Goal: Information Seeking & Learning: Learn about a topic

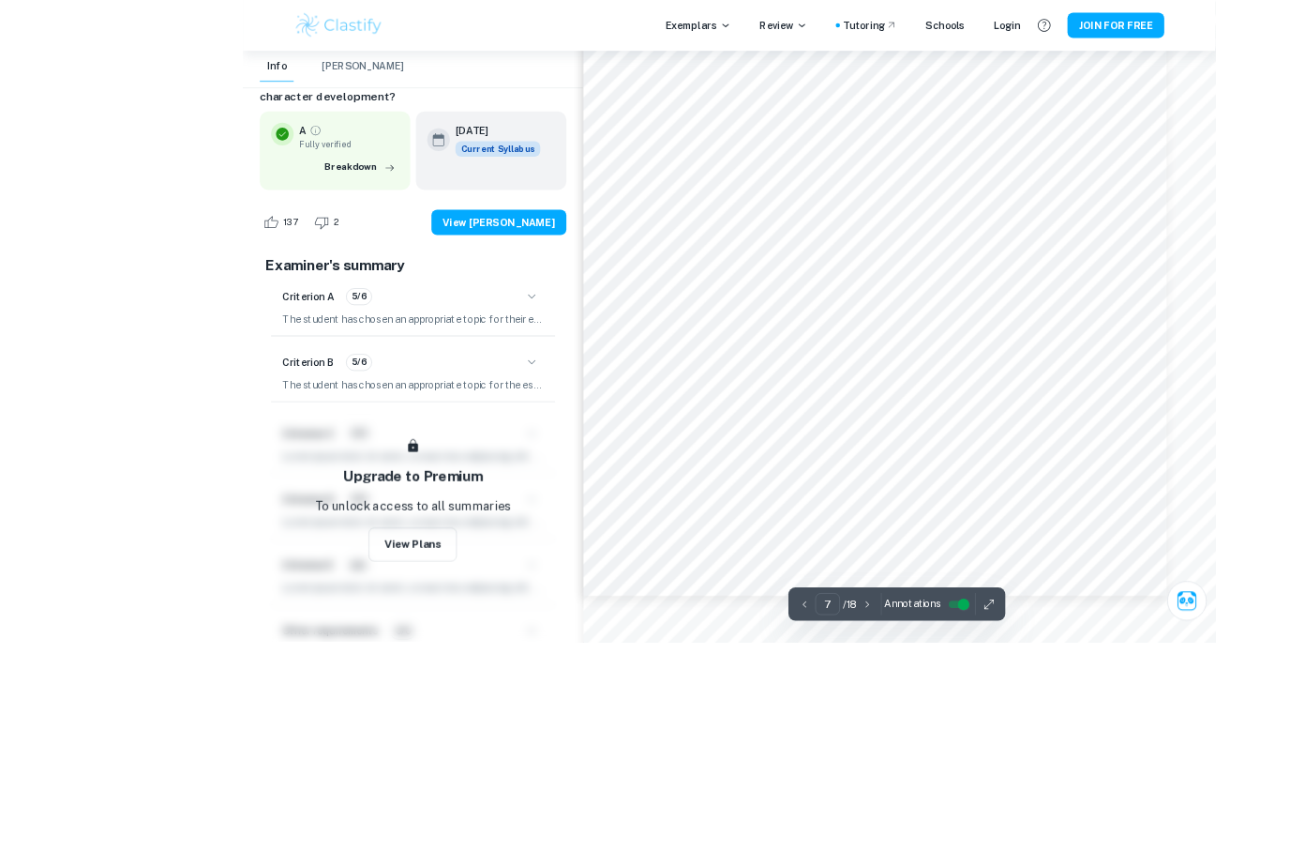
scroll to position [8040, 0]
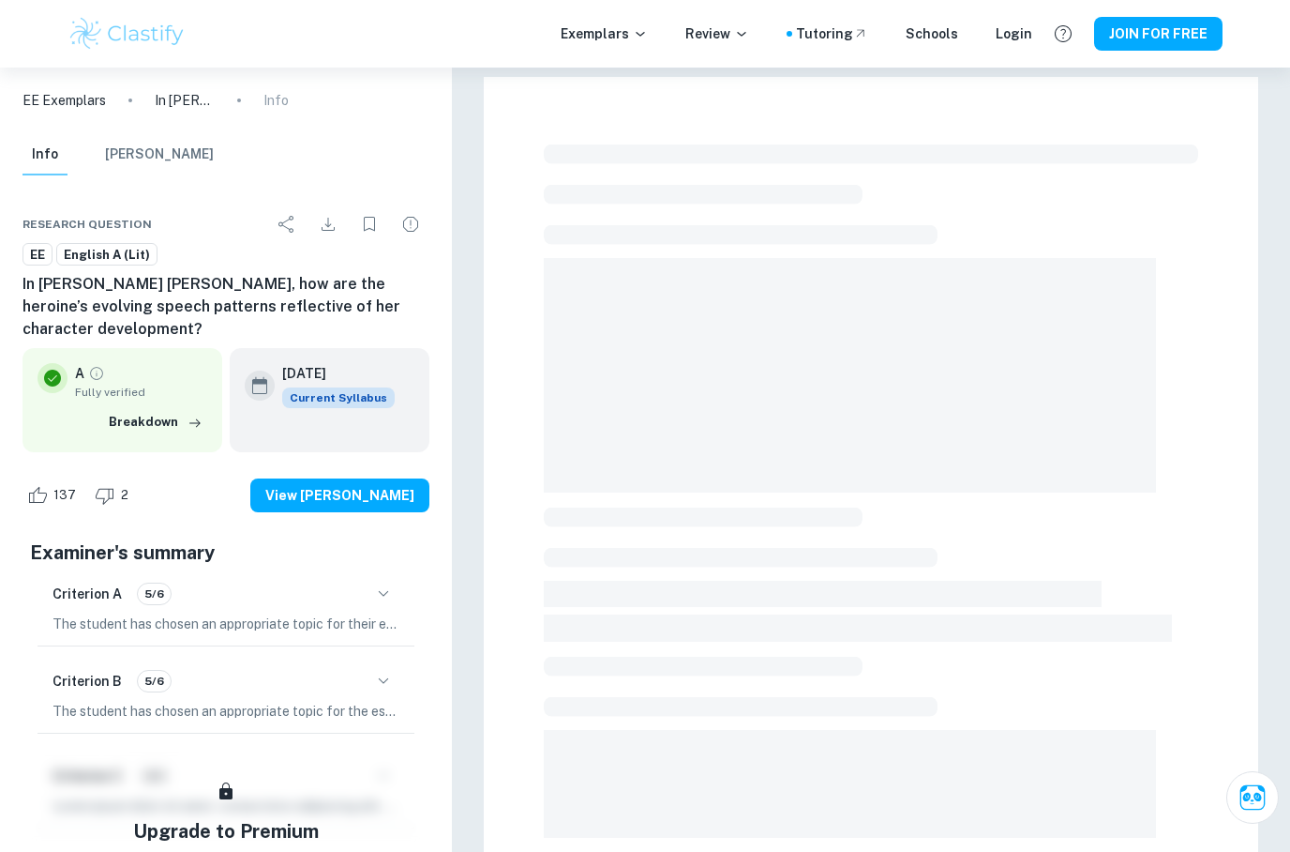
click at [136, 26] on img at bounding box center [127, 34] width 119 height 38
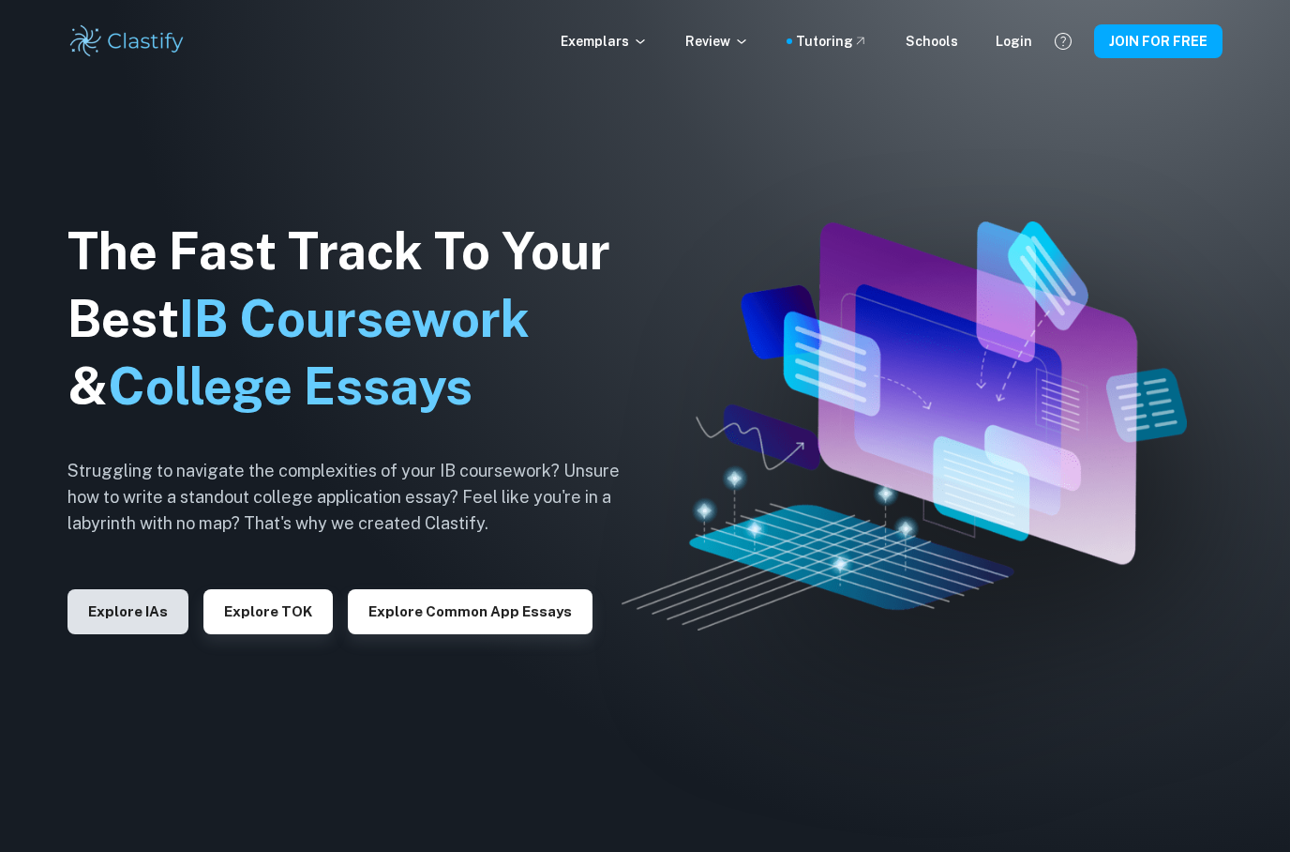
click at [110, 634] on button "Explore IAs" at bounding box center [128, 611] width 121 height 45
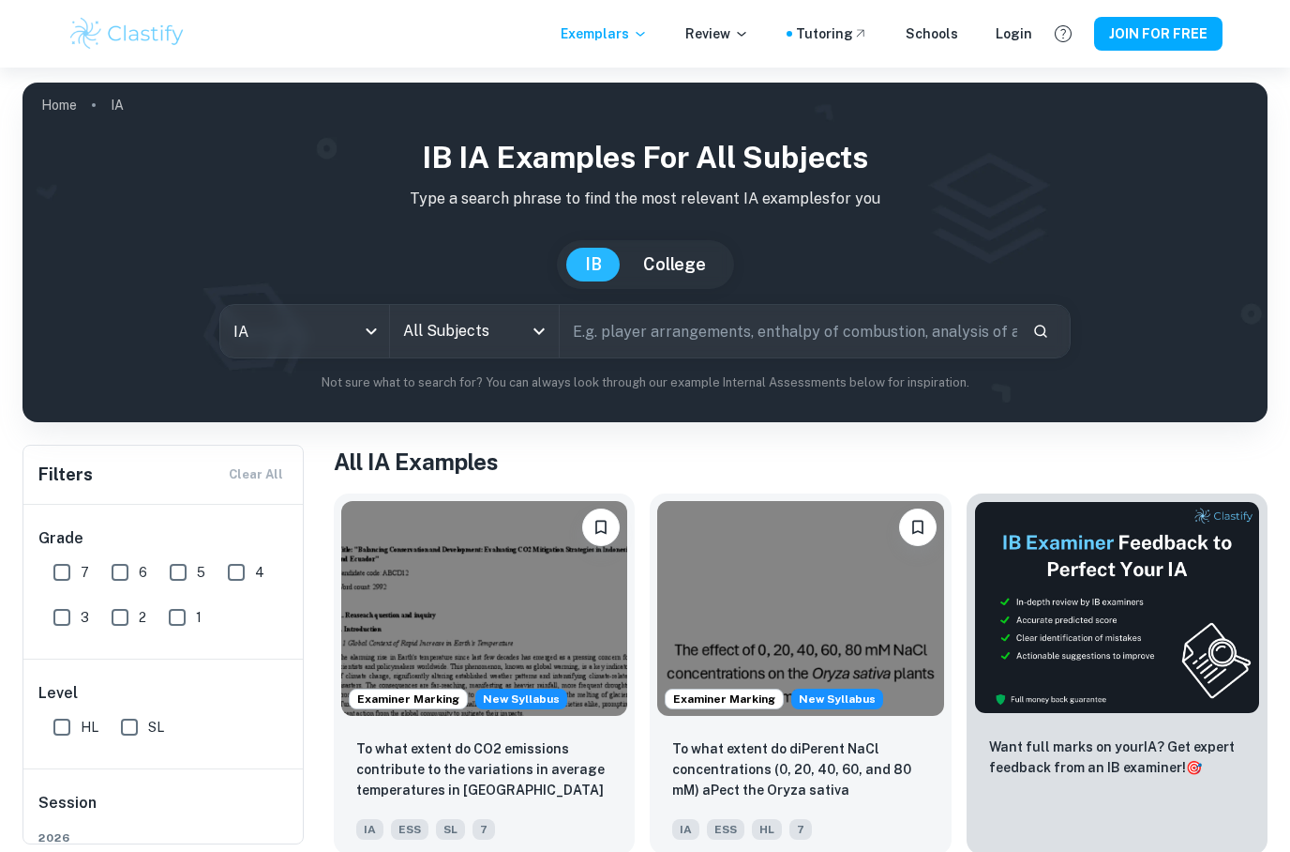
click at [522, 339] on input "All Subjects" at bounding box center [461, 331] width 124 height 36
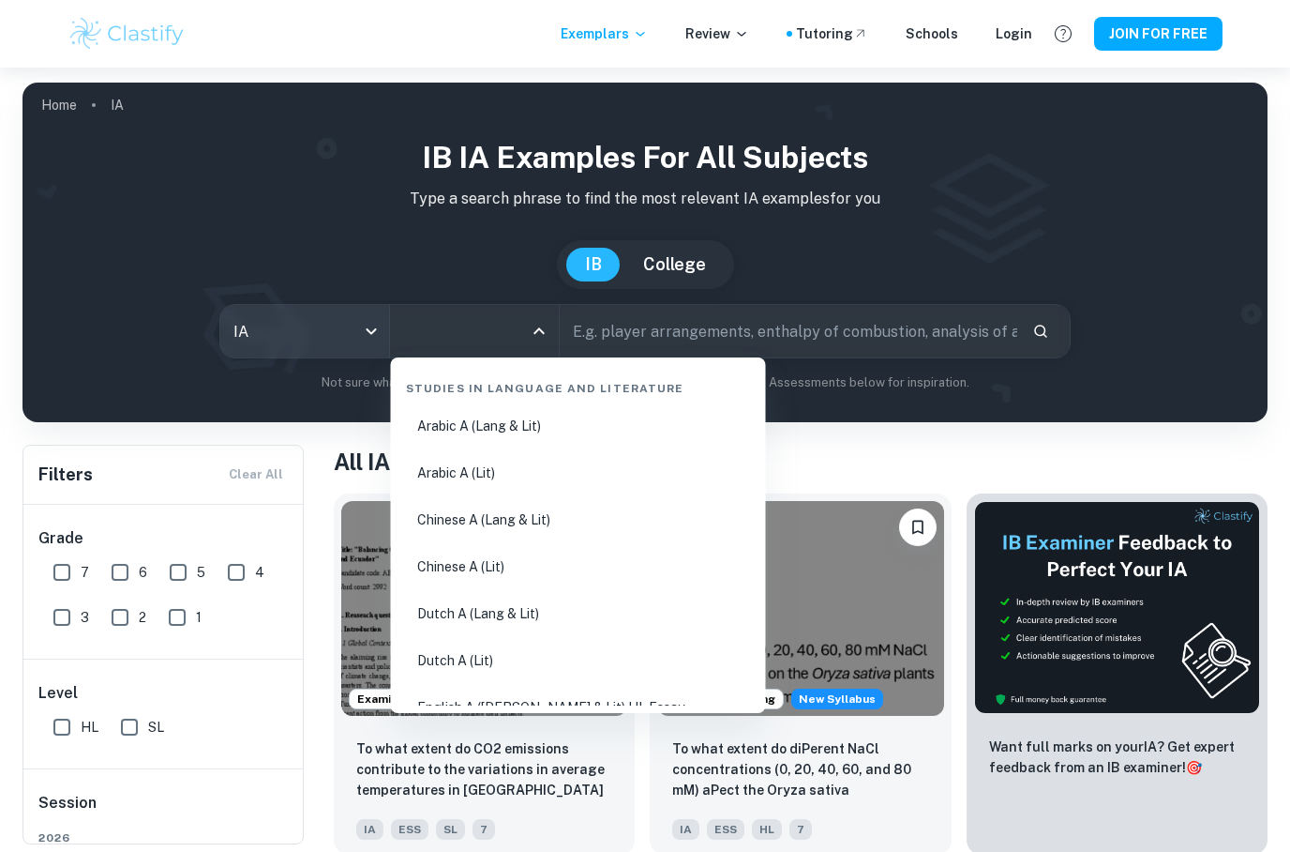
click at [303, 328] on body "We value your privacy We use cookies to enhance your browsing experience, serve…" at bounding box center [645, 494] width 1290 height 852
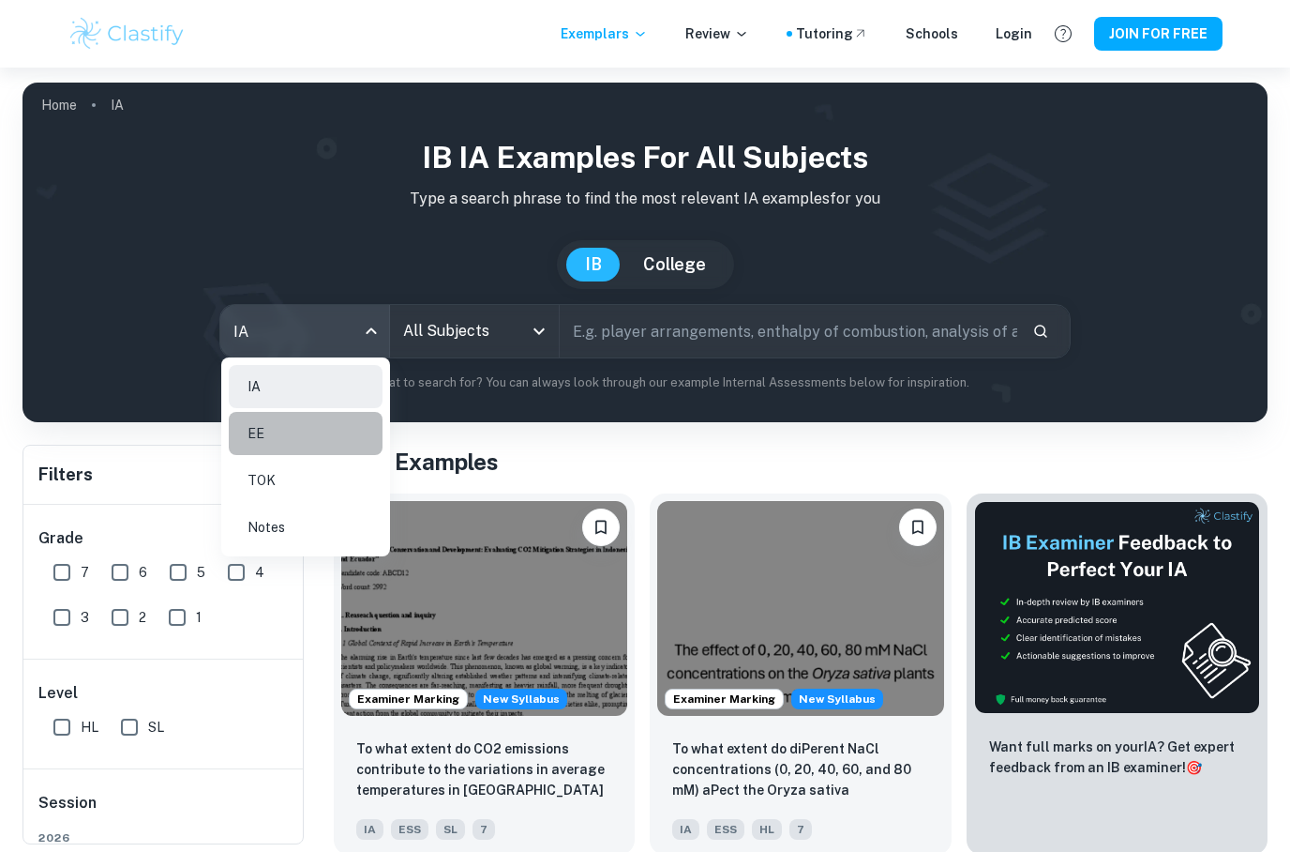
click at [249, 434] on li "EE" at bounding box center [306, 433] width 154 height 43
type input "ee"
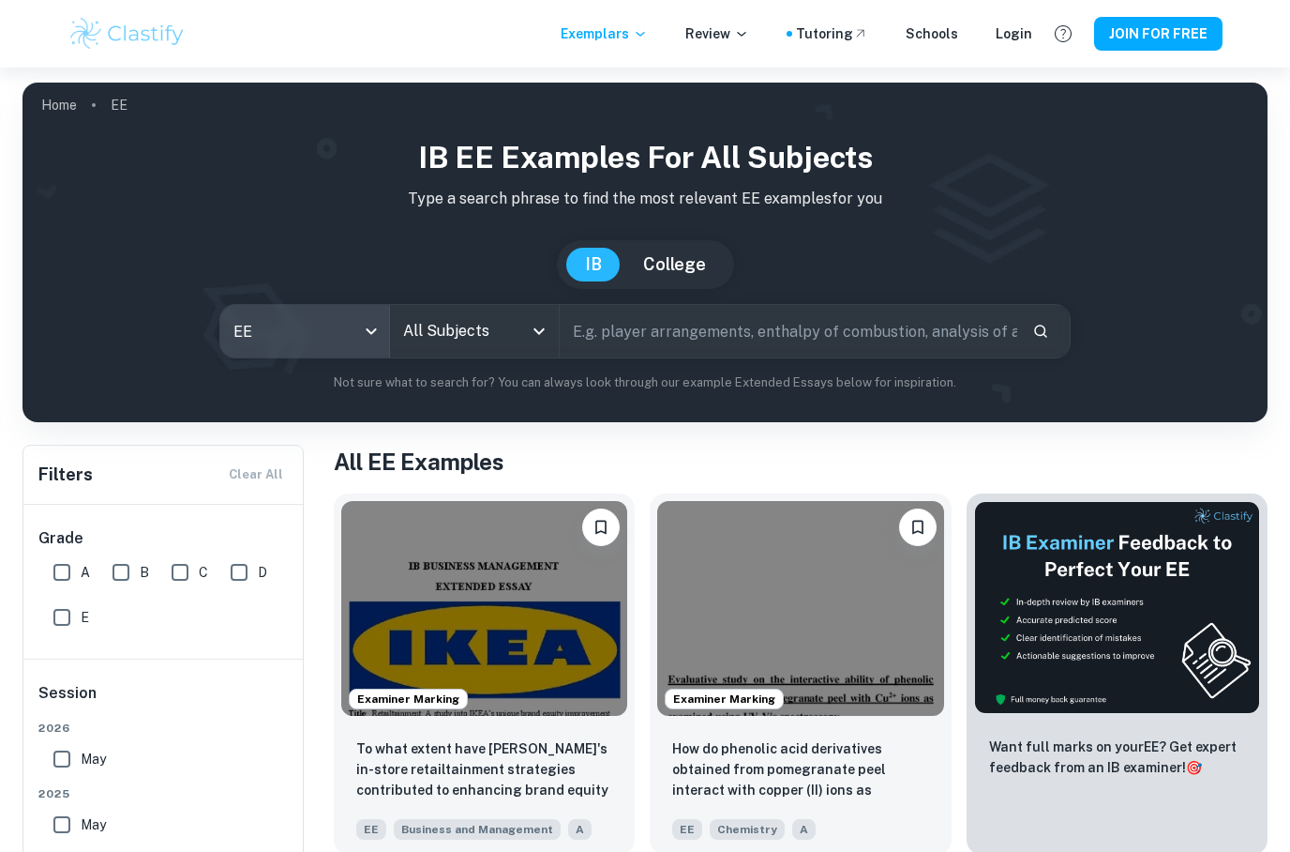
click at [462, 337] on input "All Subjects" at bounding box center [461, 331] width 124 height 36
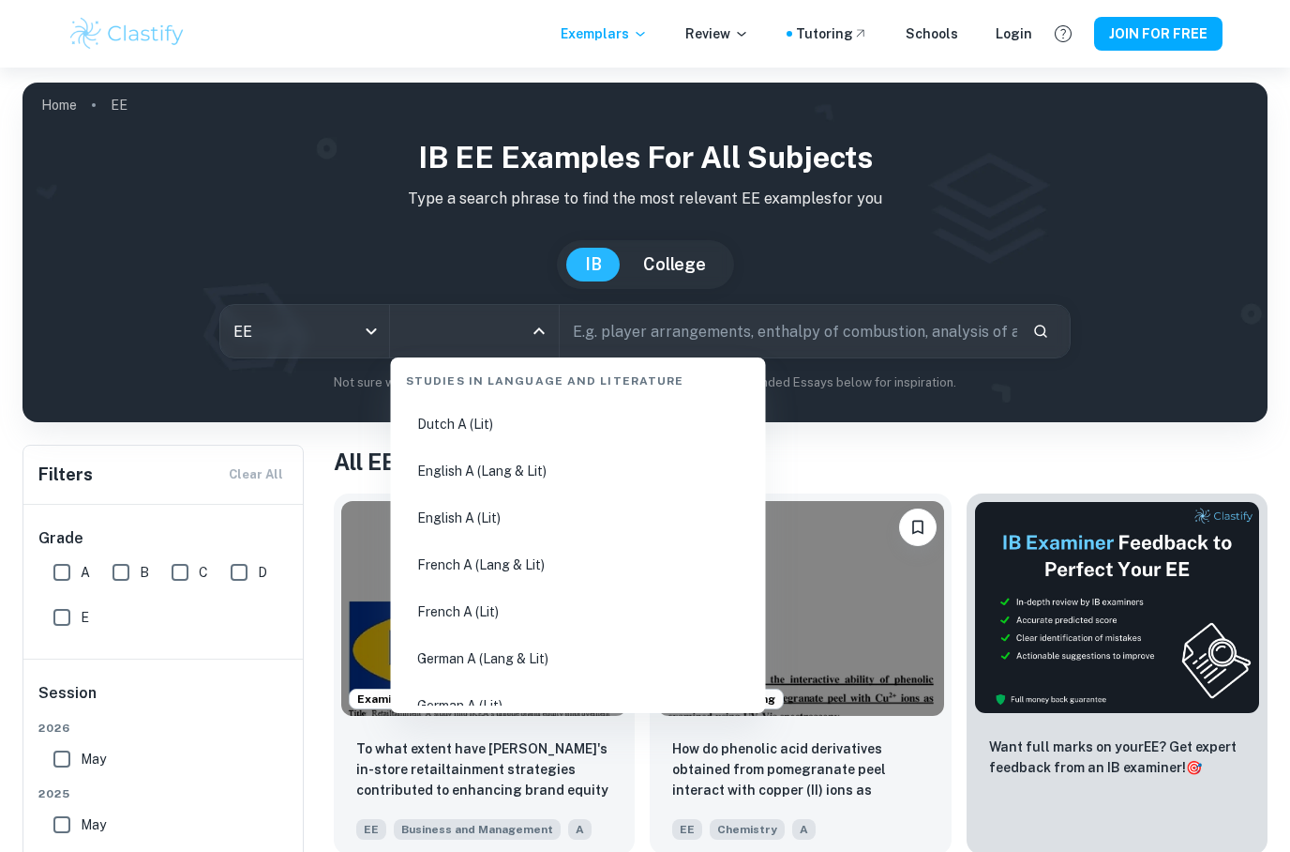
scroll to position [238, 0]
click at [487, 520] on li "English A (Lit)" at bounding box center [579, 515] width 360 height 43
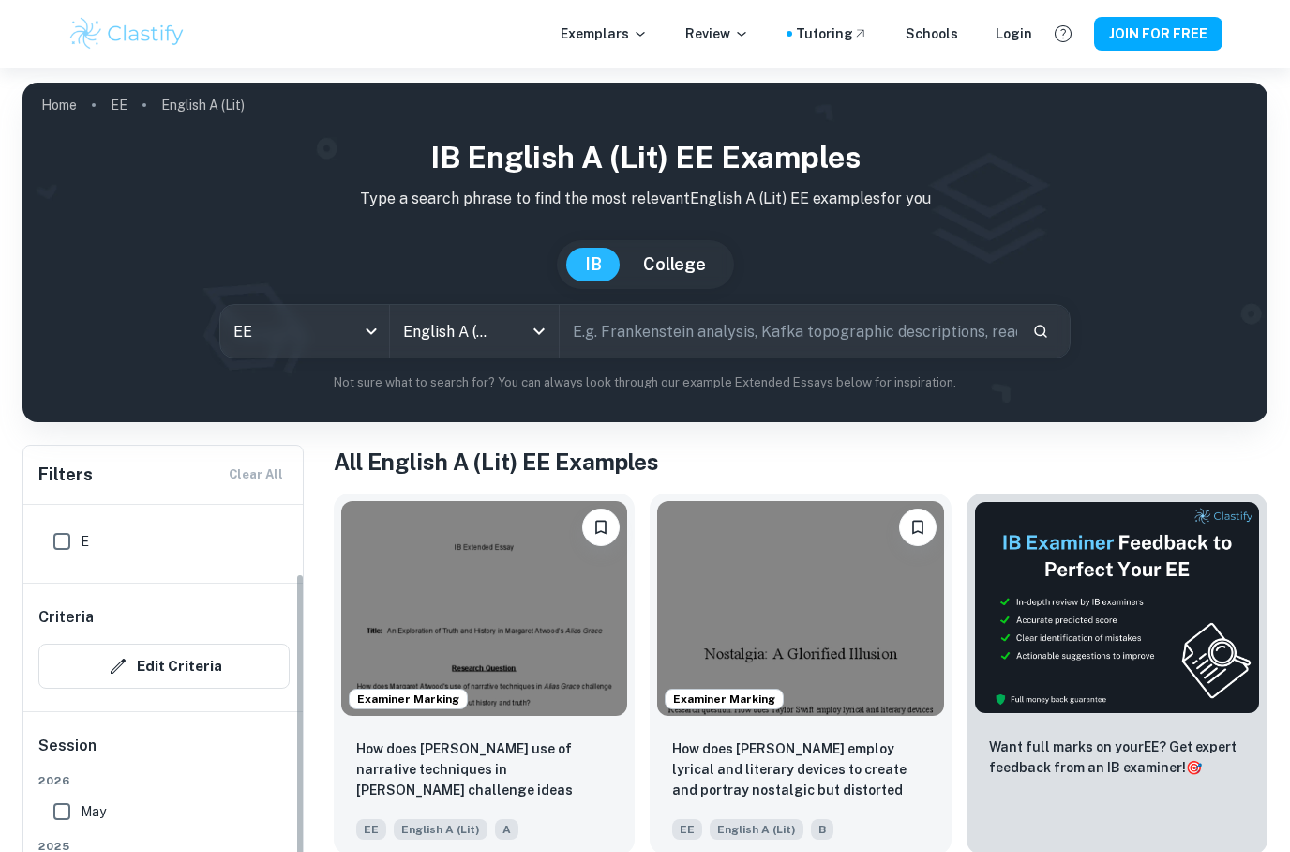
scroll to position [53, 0]
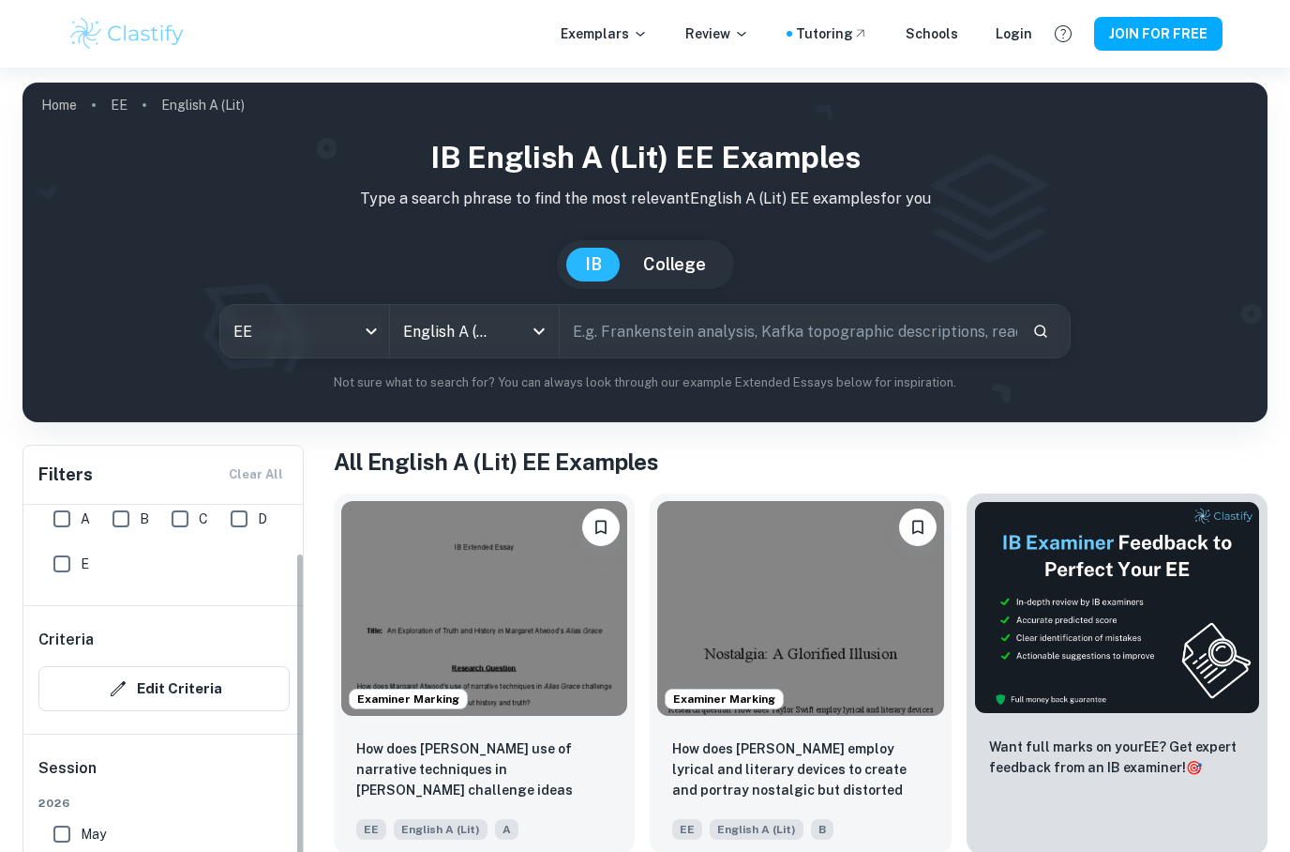
click at [70, 527] on input "A" at bounding box center [62, 519] width 38 height 38
checkbox input "true"
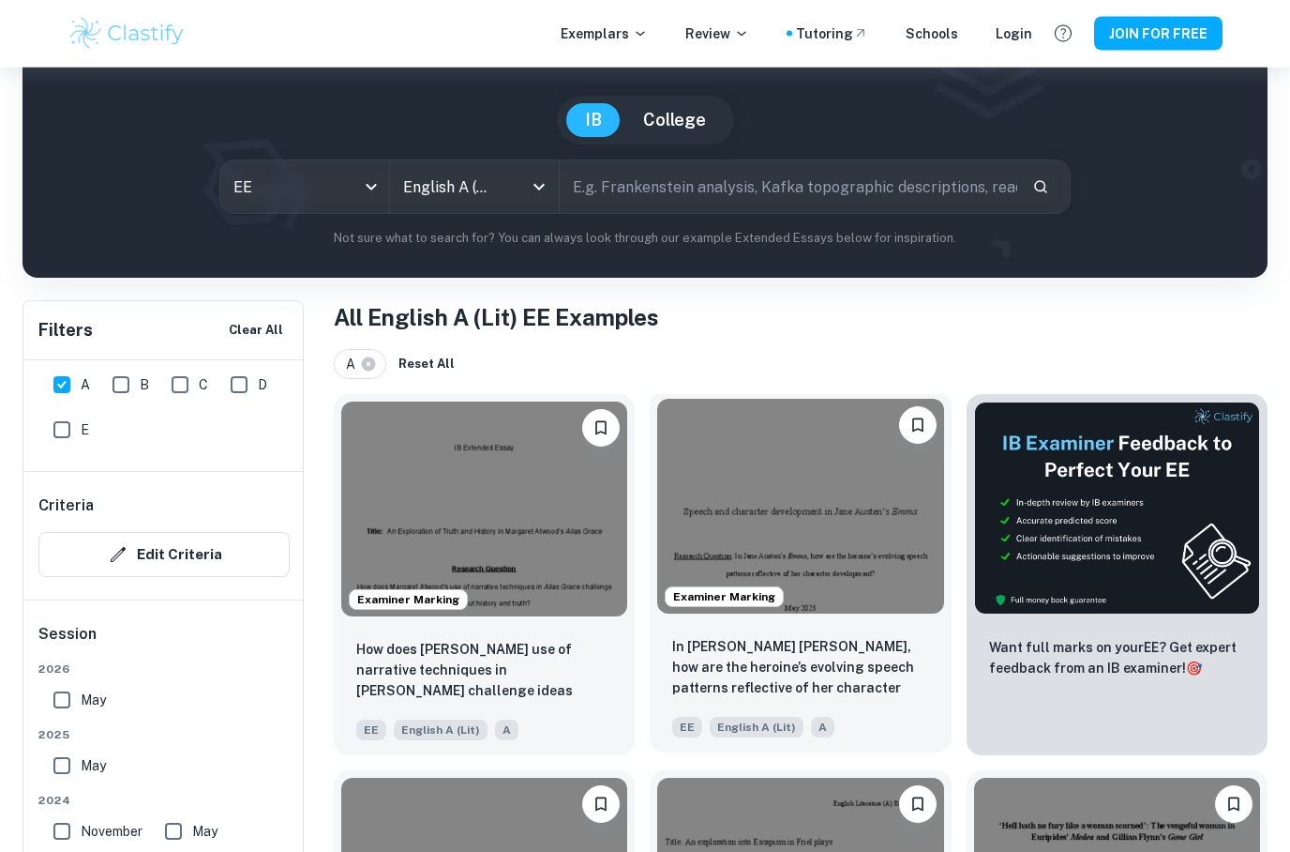
scroll to position [144, 0]
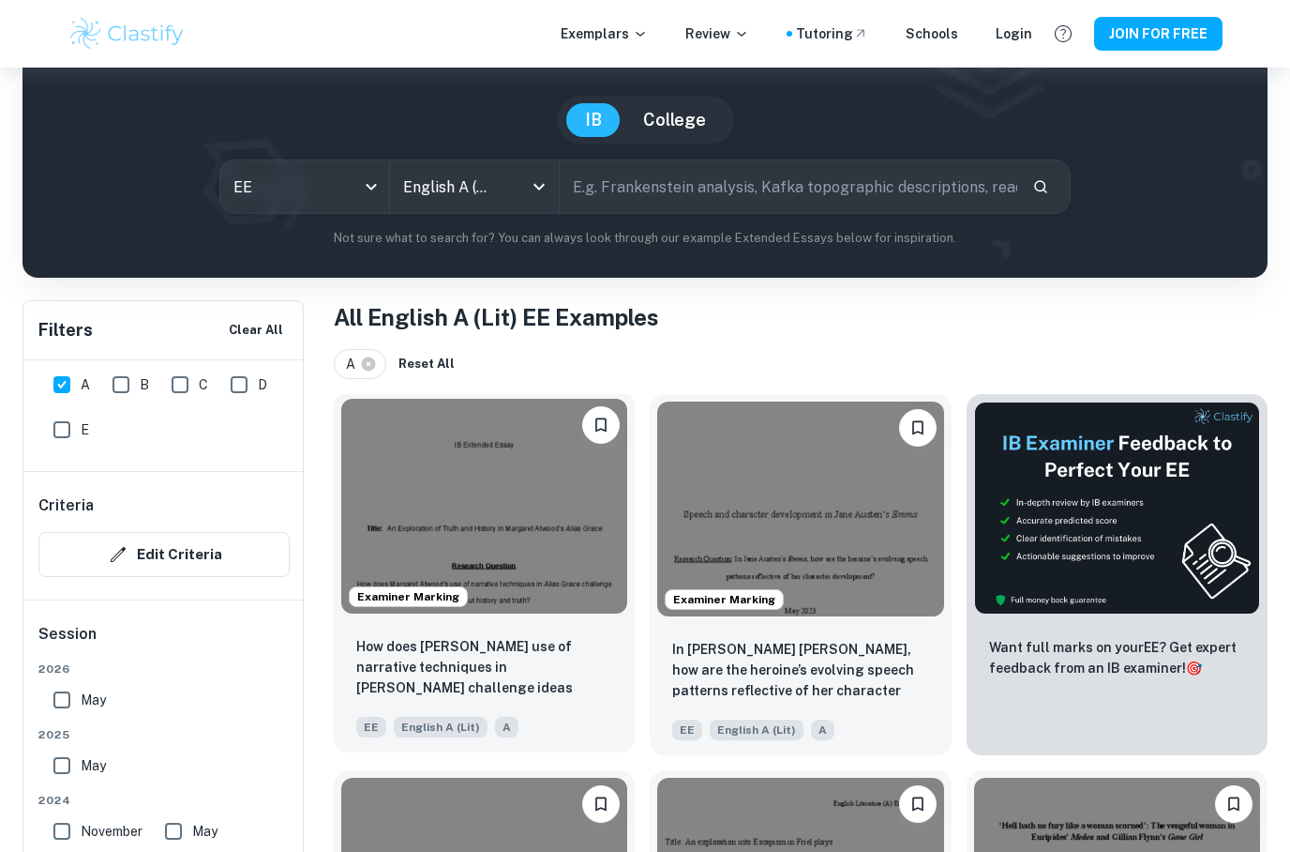
click at [523, 527] on img at bounding box center [484, 506] width 286 height 215
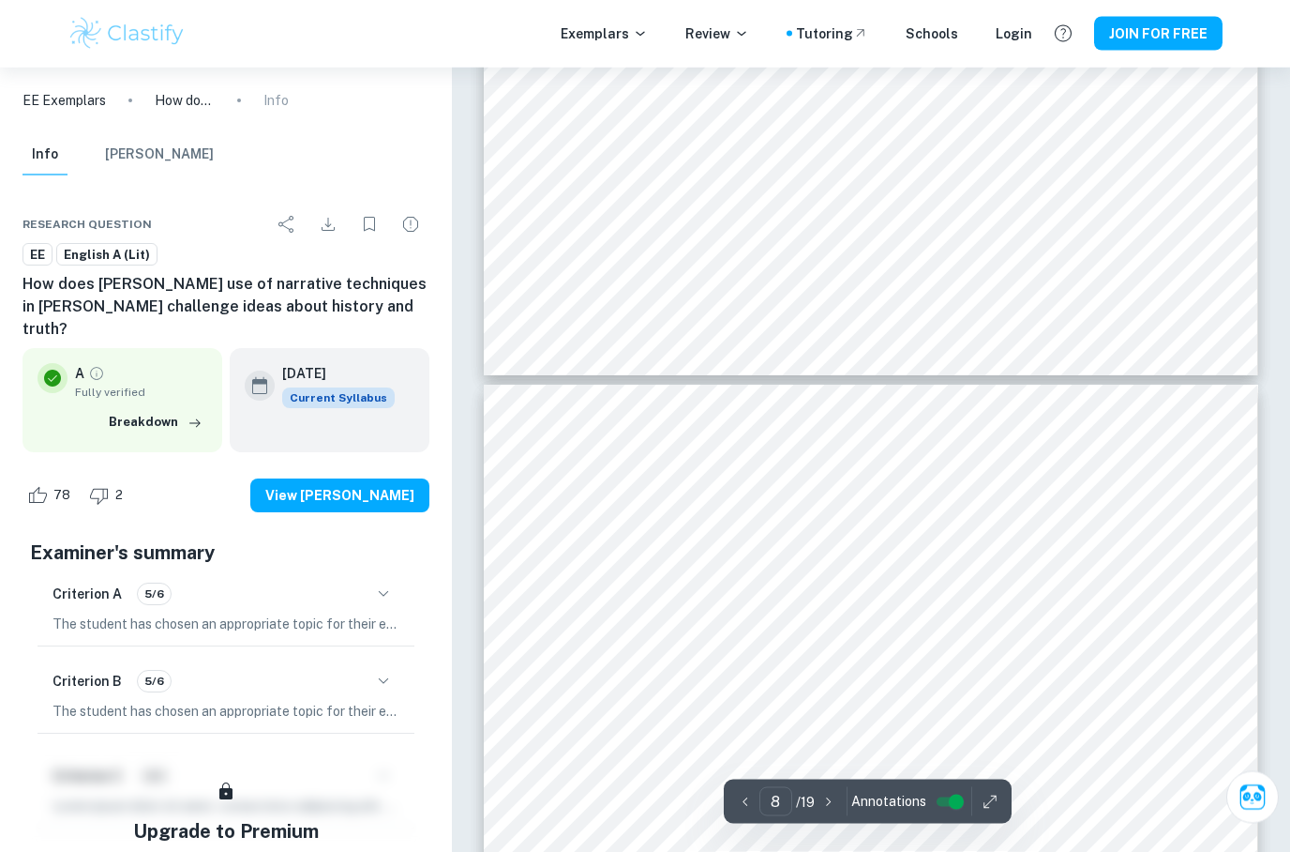
scroll to position [7030, 0]
type input "7"
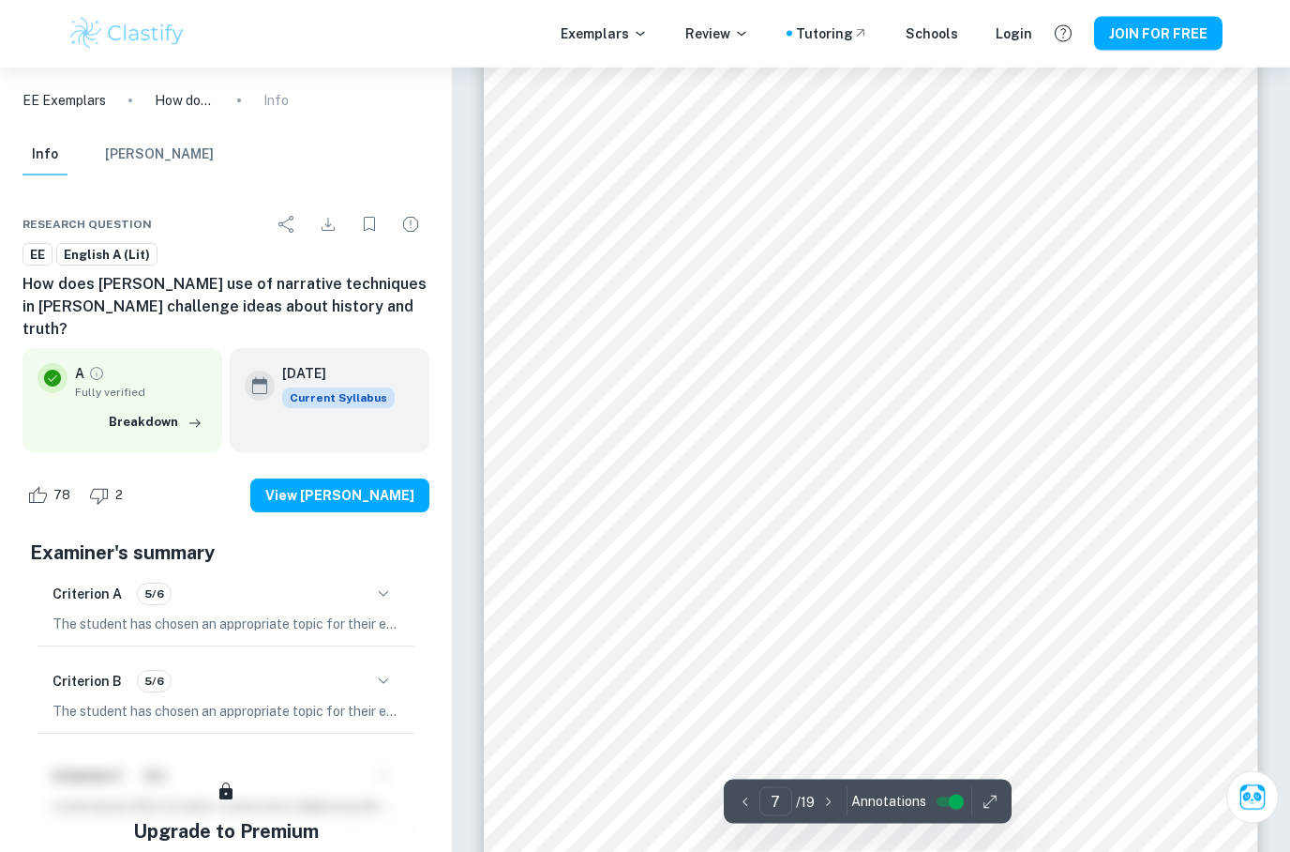
scroll to position [6453, 0]
